Goal: Information Seeking & Learning: Learn about a topic

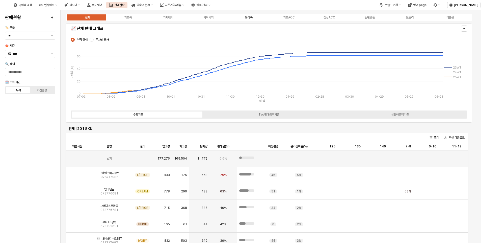
click at [251, 19] on div "유아복" at bounding box center [249, 18] width 8 height 4
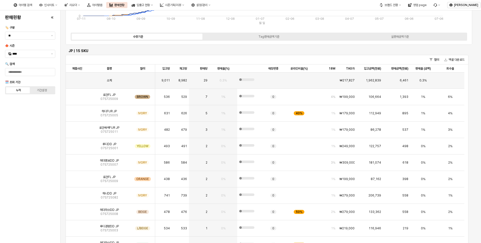
scroll to position [78, 0]
click at [77, 111] on img "App Frame" at bounding box center [77, 111] width 0 height 0
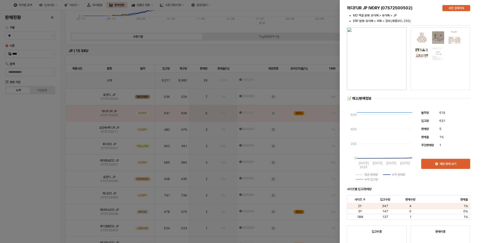
click at [39, 120] on div at bounding box center [240, 121] width 481 height 243
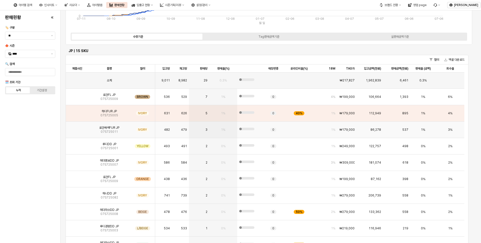
click at [77, 127] on img "App Frame" at bounding box center [77, 127] width 0 height 0
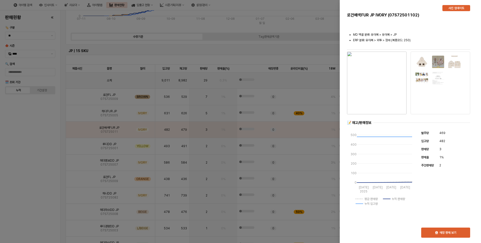
click at [50, 148] on div at bounding box center [240, 121] width 481 height 243
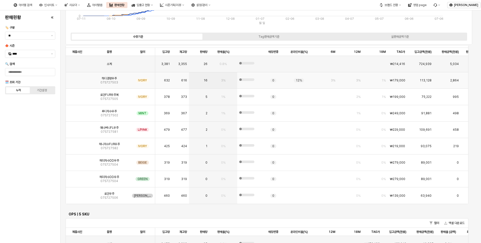
scroll to position [1123, 0]
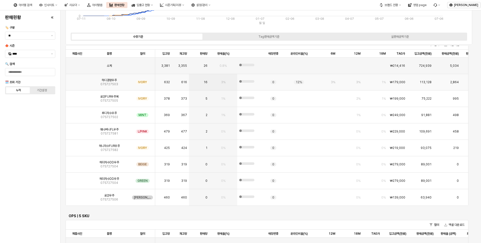
click at [77, 80] on img "App Frame" at bounding box center [77, 80] width 0 height 0
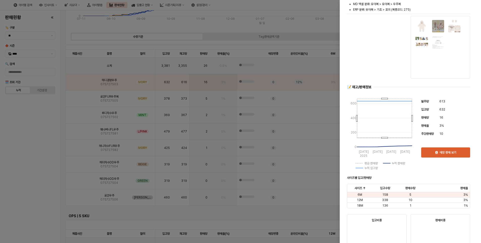
scroll to position [0, 0]
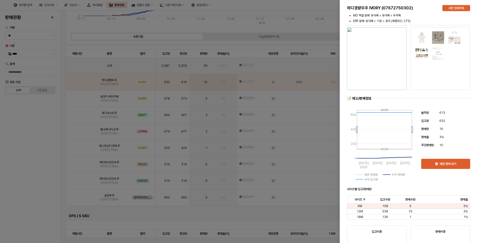
click at [45, 136] on div at bounding box center [240, 121] width 481 height 243
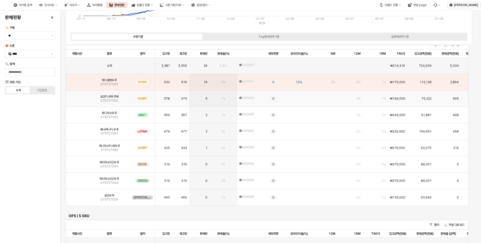
click at [77, 96] on img "App Frame" at bounding box center [77, 96] width 0 height 0
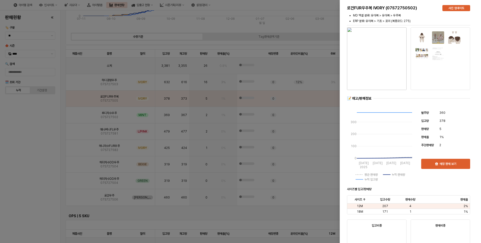
click at [56, 127] on div at bounding box center [240, 121] width 481 height 243
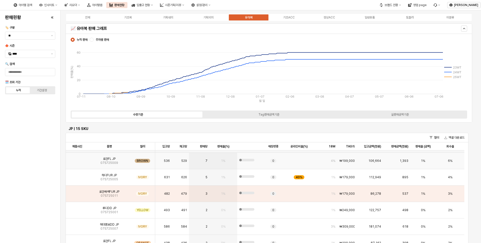
scroll to position [13, 0]
click at [77, 160] on img "App Frame" at bounding box center [77, 160] width 0 height 0
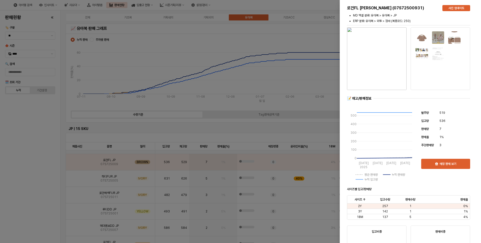
click at [31, 137] on div at bounding box center [240, 121] width 481 height 243
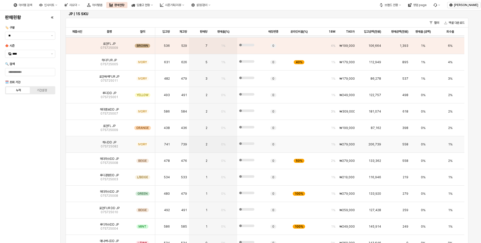
scroll to position [14, 0]
click at [35, 161] on div "판매현황 🏷️ 구분 ** 🍁 시즌 **** 🔍 검색 🗓️ 조회 기간 누적 기간설정" at bounding box center [30, 126] width 54 height 228
click at [50, 53] on button "제안 사항 표시" at bounding box center [52, 54] width 6 height 8
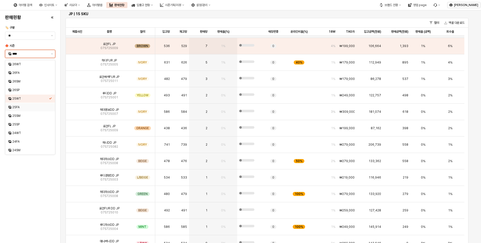
click at [20, 107] on div "25FA" at bounding box center [30, 107] width 37 height 4
type input "****"
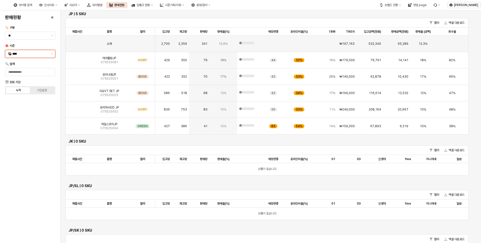
scroll to position [0, 0]
click at [37, 152] on div "판매현황 🏷️ 구분 ** 🍁 시즌 **** 🔍 검색 🗓️ 조회 기간 누적 기간설정" at bounding box center [30, 126] width 54 height 228
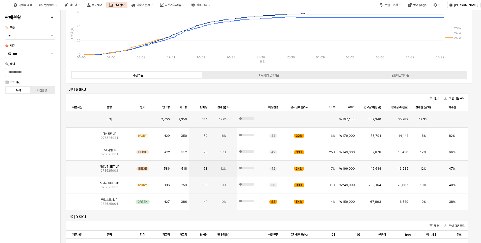
scroll to position [39, 0]
click at [77, 134] on img "App Frame" at bounding box center [77, 134] width 0 height 0
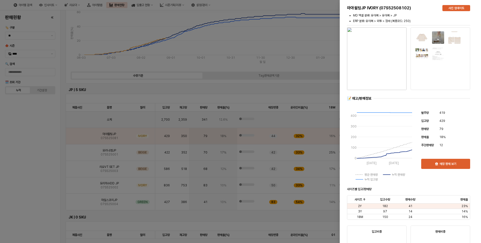
click at [388, 72] on img "button" at bounding box center [377, 58] width 60 height 63
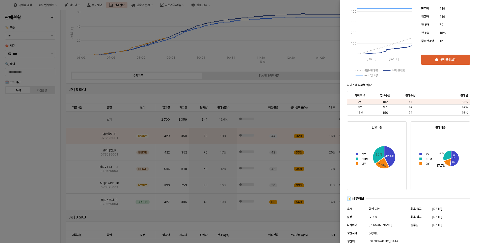
scroll to position [151, 0]
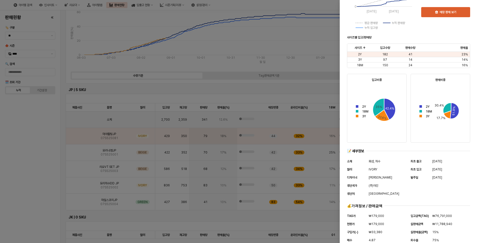
click at [22, 177] on div at bounding box center [240, 121] width 481 height 243
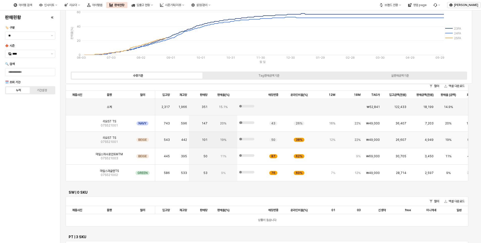
scroll to position [530, 0]
click at [10, 213] on div "판매현황 🏷️ 구분 ** 🍁 시즌 **** 🔍 검색 🗓️ 조회 기간 누적 기간설정" at bounding box center [30, 126] width 54 height 228
click at [336, 138] on div "12%" at bounding box center [324, 139] width 25 height 16
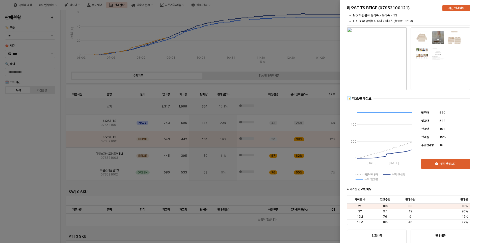
click at [52, 144] on div at bounding box center [240, 121] width 481 height 243
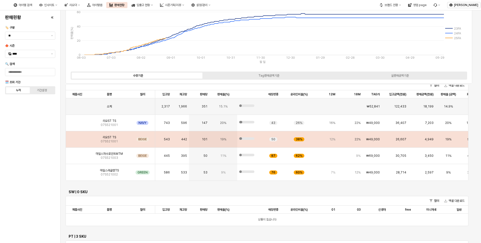
click at [77, 137] on img "App Frame" at bounding box center [77, 137] width 0 height 0
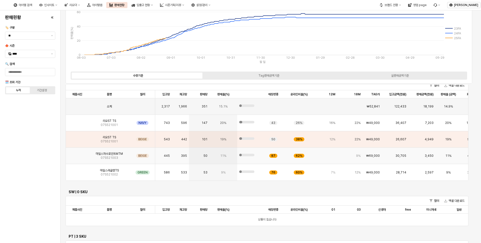
click at [115, 146] on div "리오ST TS 07S521001" at bounding box center [109, 139] width 41 height 16
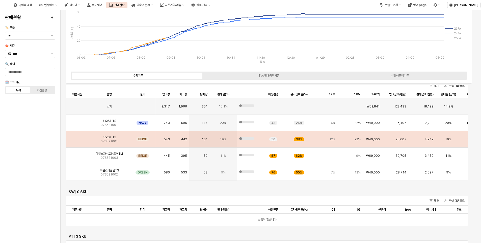
click at [77, 137] on img "App Frame" at bounding box center [77, 137] width 0 height 0
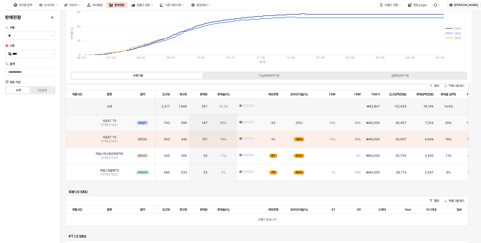
click at [112, 122] on span "리오ST TS" at bounding box center [109, 121] width 13 height 4
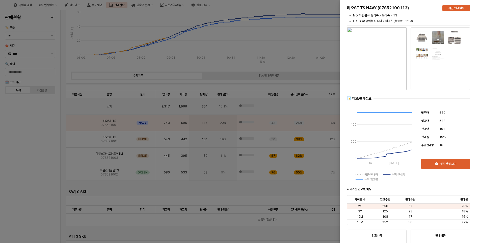
click at [75, 139] on div at bounding box center [240, 121] width 481 height 243
